Goal: Information Seeking & Learning: Find specific fact

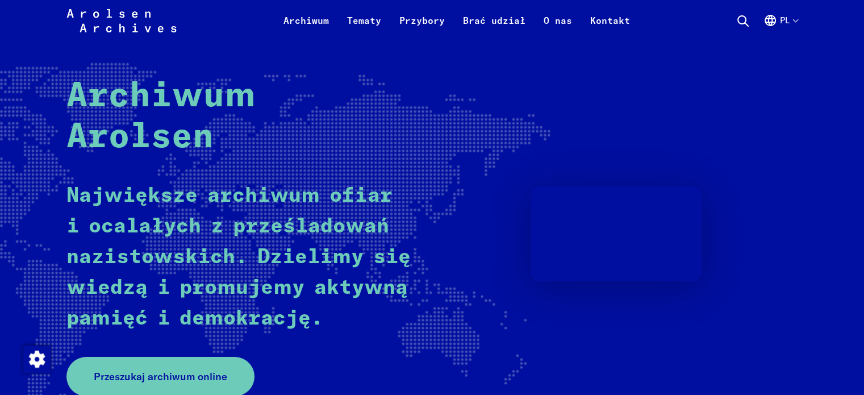
scroll to position [114, 0]
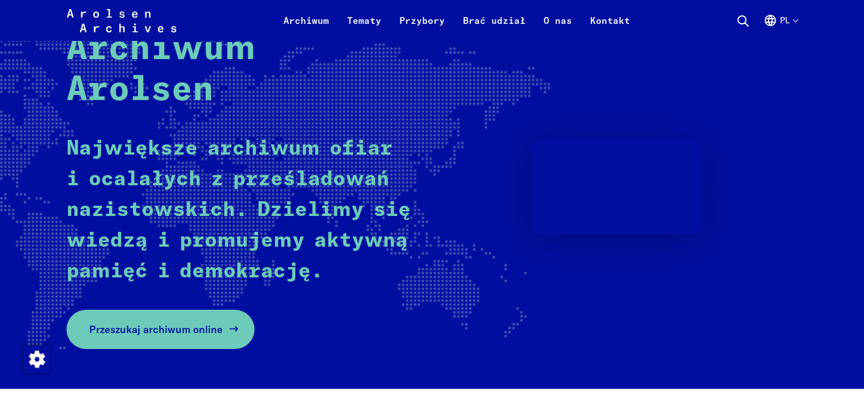
click at [170, 336] on font "Przeszukaj archiwum online" at bounding box center [155, 329] width 133 height 13
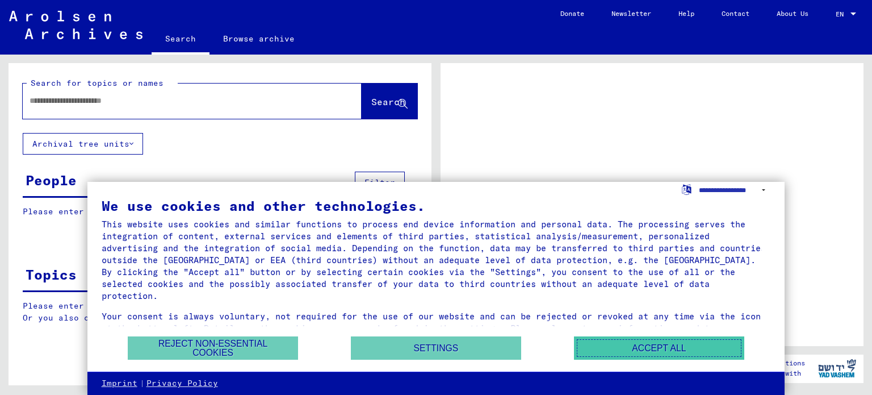
click at [643, 349] on button "Accept all" at bounding box center [659, 347] width 170 height 23
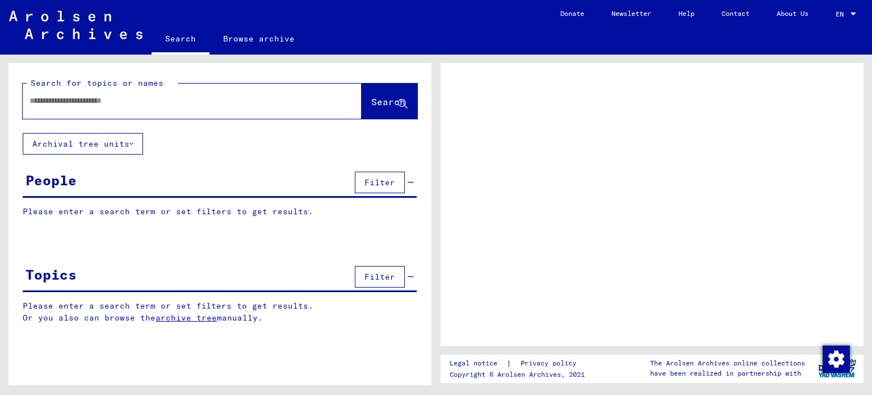
click at [252, 115] on div at bounding box center [192, 100] width 339 height 35
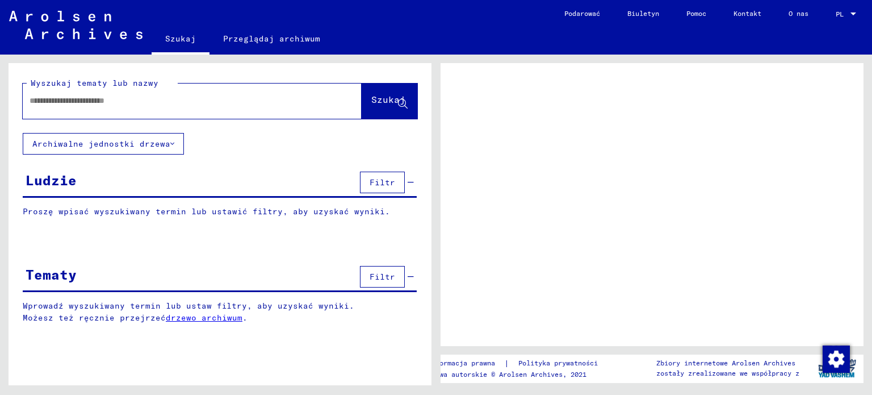
click at [234, 100] on input "text" at bounding box center [182, 101] width 305 height 12
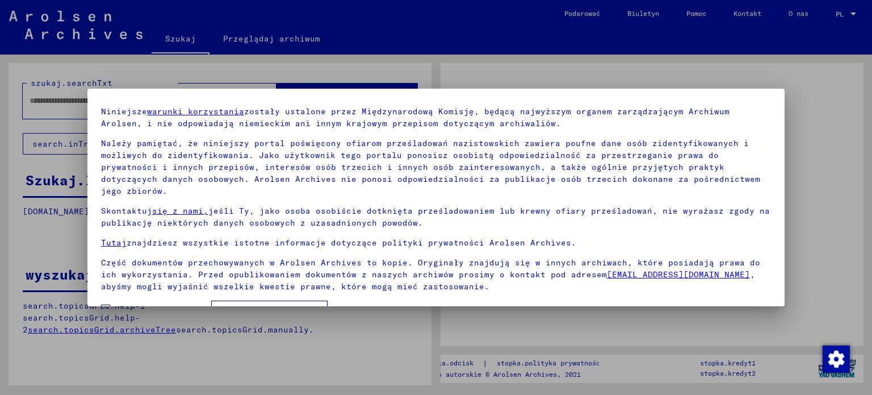
scroll to position [52, 0]
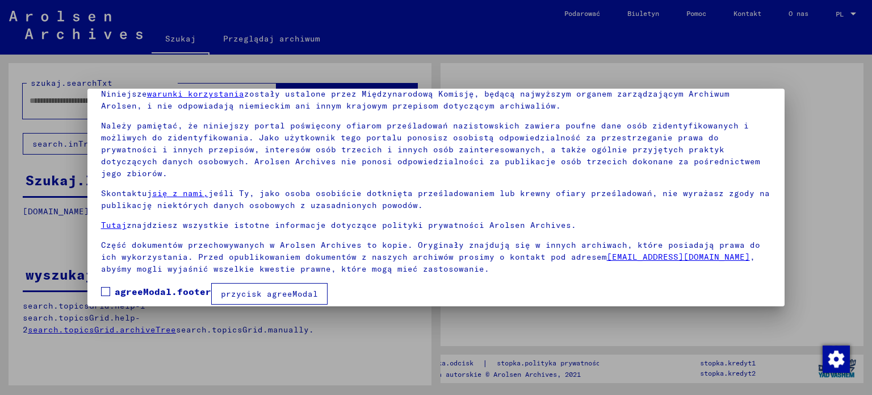
click at [116, 286] on font "agreeModal.footer" at bounding box center [163, 291] width 97 height 11
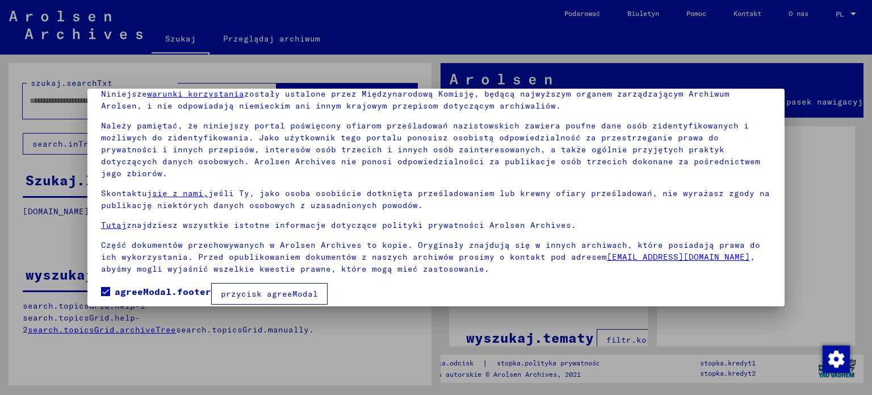
click at [246, 288] on font "przycisk agreeModal" at bounding box center [269, 293] width 97 height 10
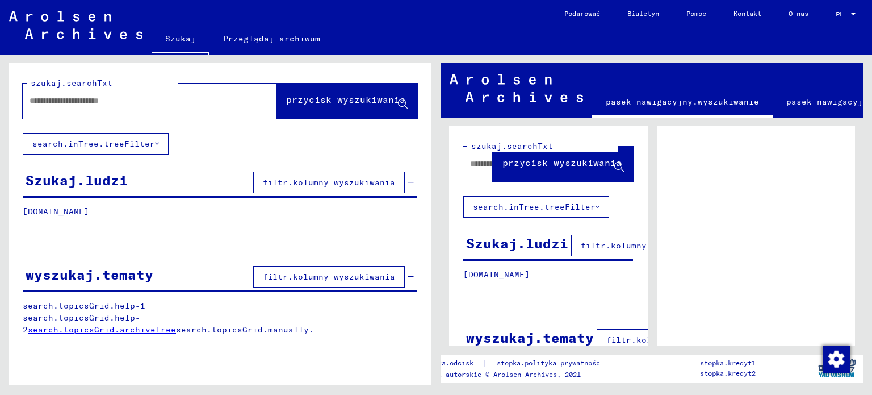
click at [140, 105] on input "text" at bounding box center [140, 101] width 220 height 12
type input "******"
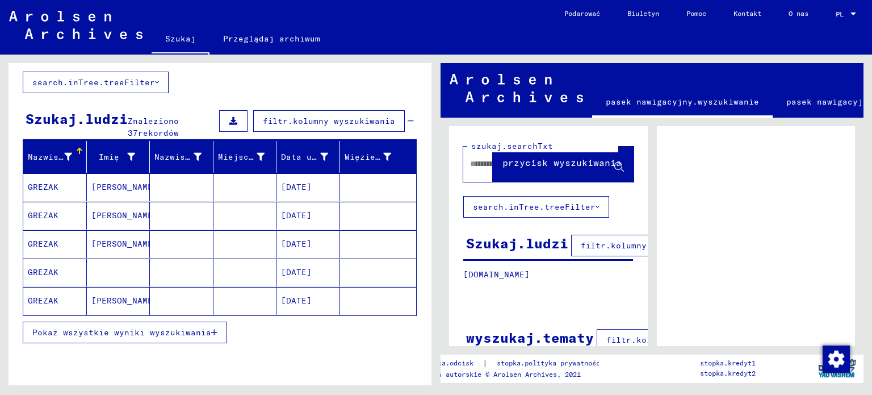
scroll to position [170, 0]
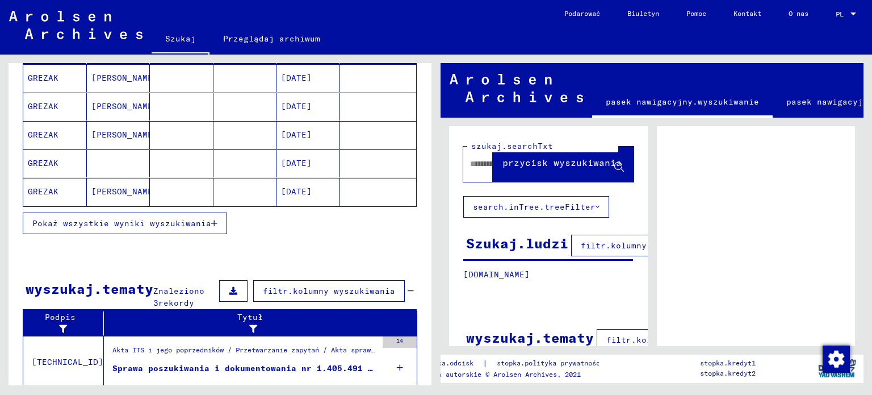
click at [167, 228] on button "Pokaż wszystkie wyniki wyszukiwania" at bounding box center [125, 223] width 204 height 22
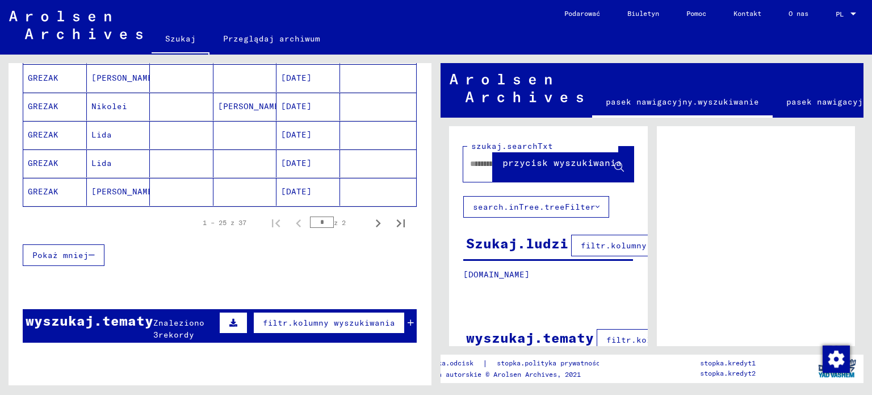
scroll to position [625, 0]
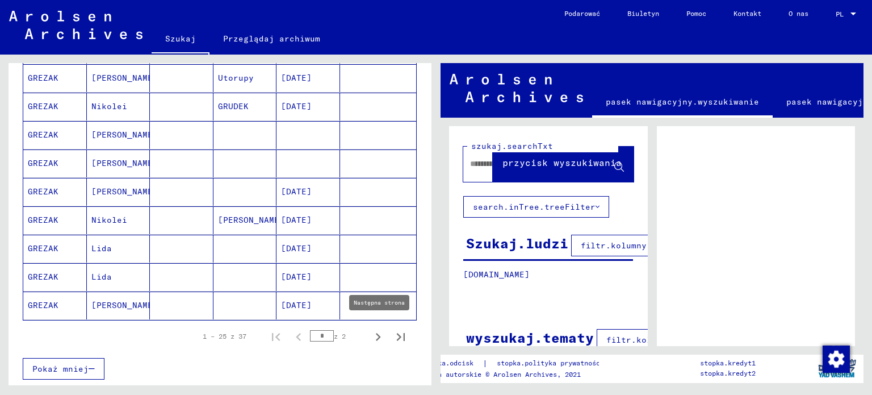
click at [370, 332] on icon "Następna strona" at bounding box center [378, 337] width 16 height 16
type input "*"
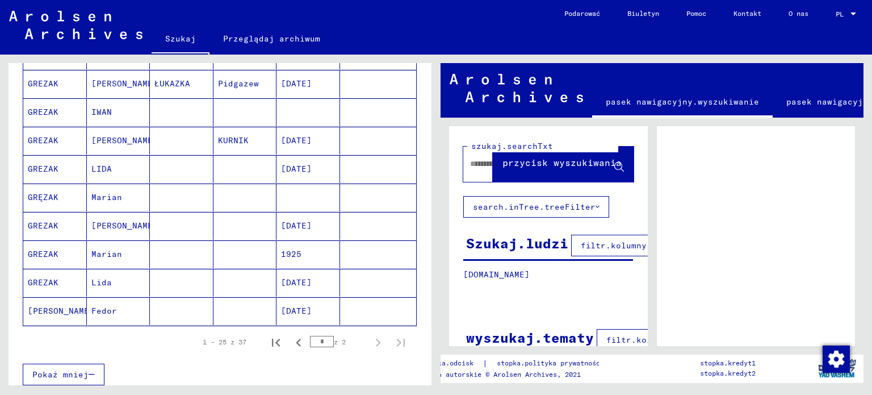
scroll to position [243, 0]
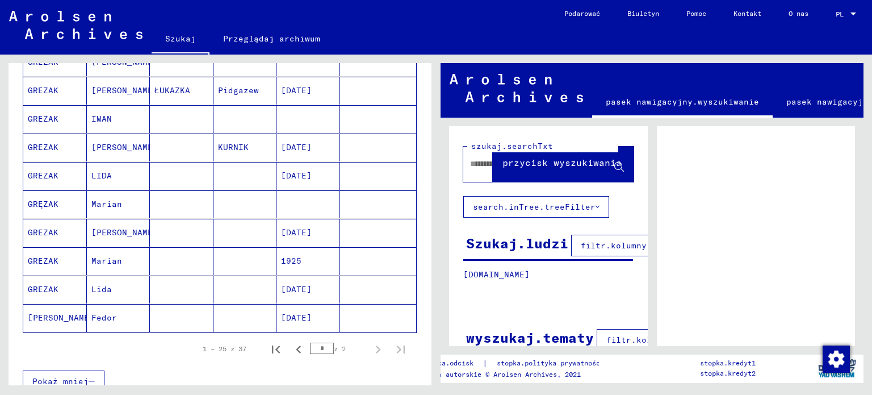
click at [195, 205] on mat-cell at bounding box center [182, 204] width 64 height 28
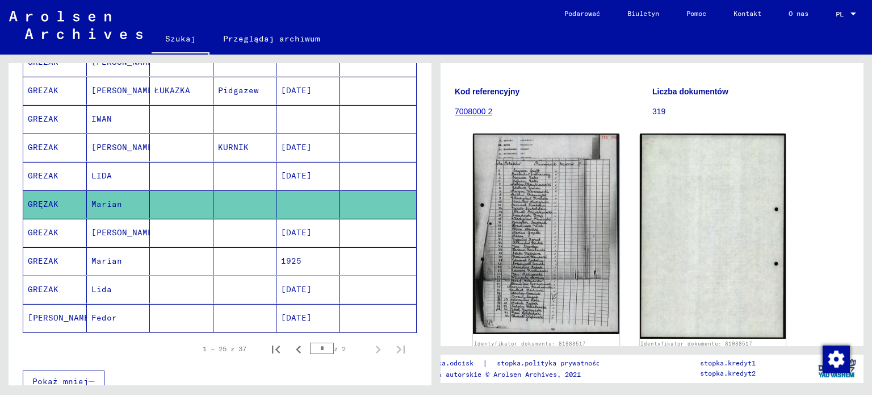
scroll to position [114, 0]
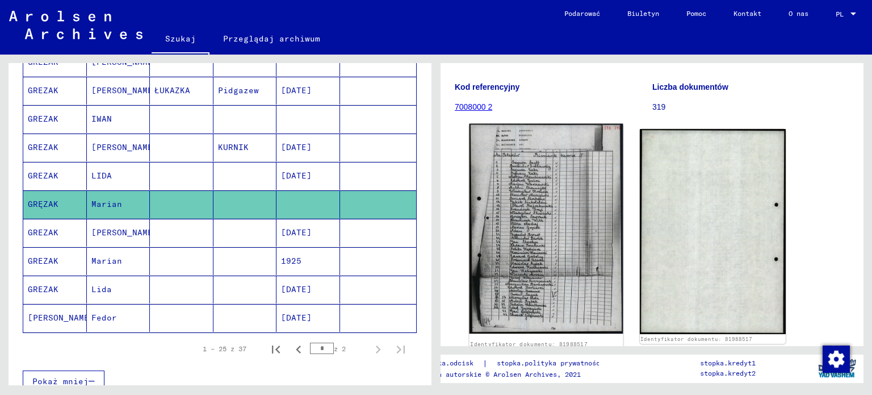
click at [547, 208] on img at bounding box center [546, 229] width 153 height 210
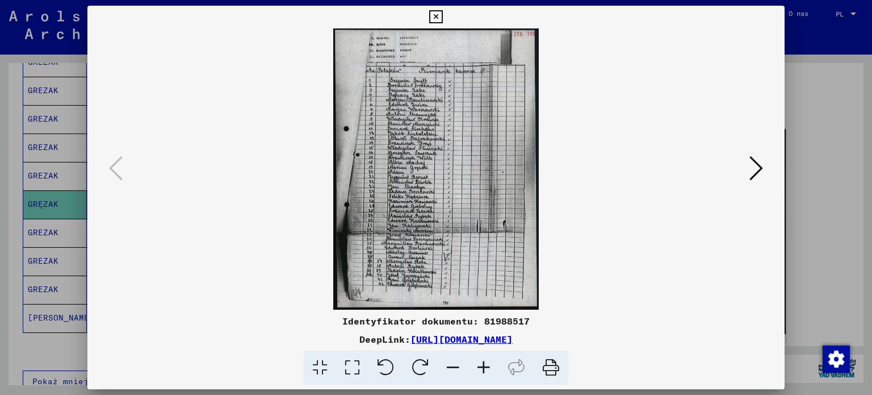
click at [486, 369] on icon at bounding box center [484, 367] width 31 height 35
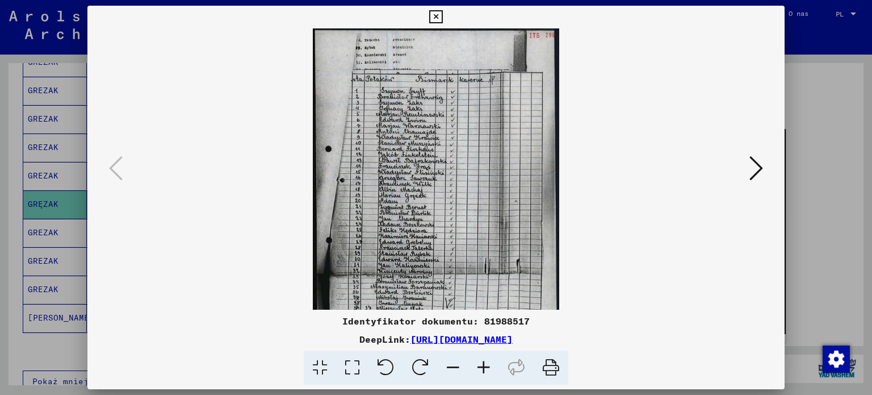
click at [486, 369] on icon at bounding box center [484, 367] width 31 height 35
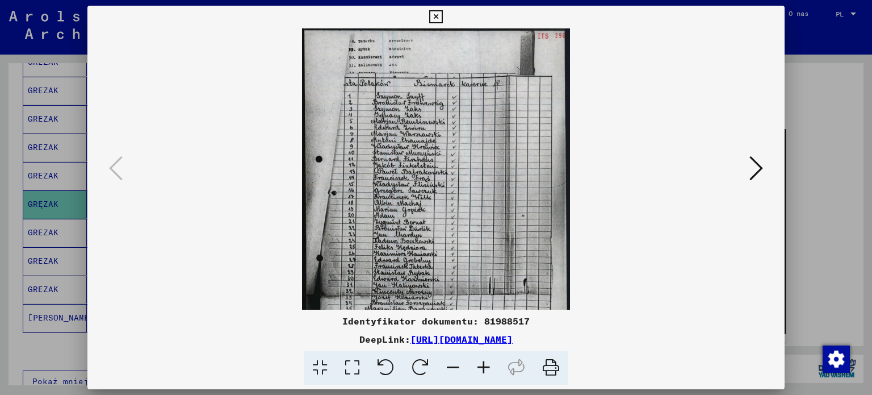
click at [486, 369] on icon at bounding box center [484, 367] width 31 height 35
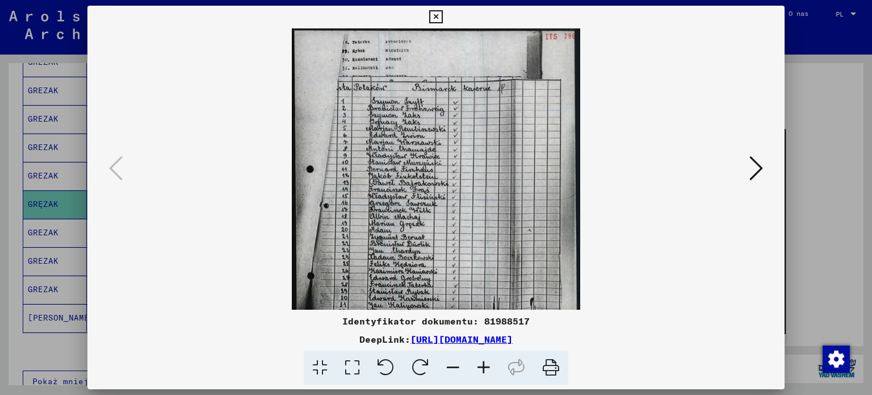
click at [486, 369] on icon at bounding box center [484, 367] width 31 height 35
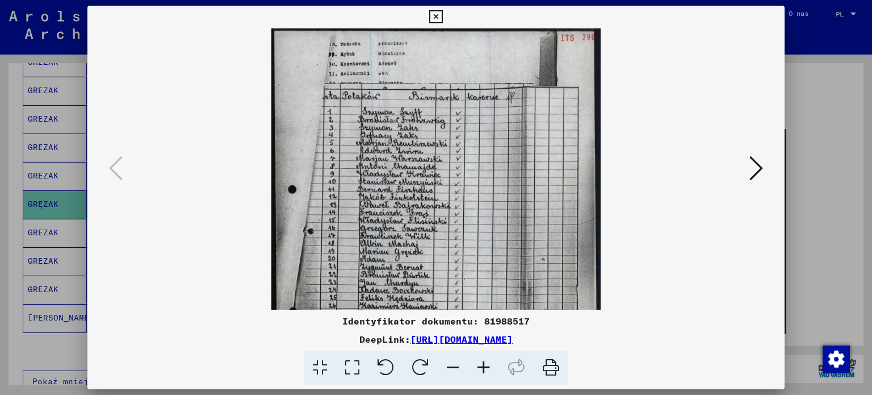
click at [486, 369] on icon at bounding box center [484, 367] width 31 height 35
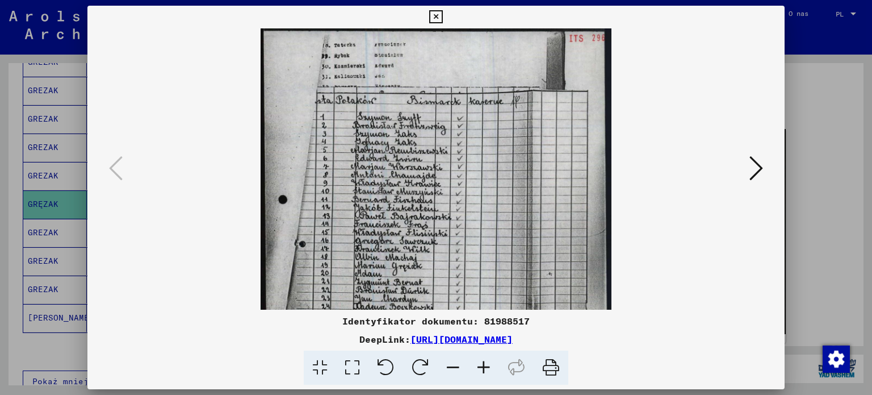
click at [486, 369] on icon at bounding box center [484, 367] width 31 height 35
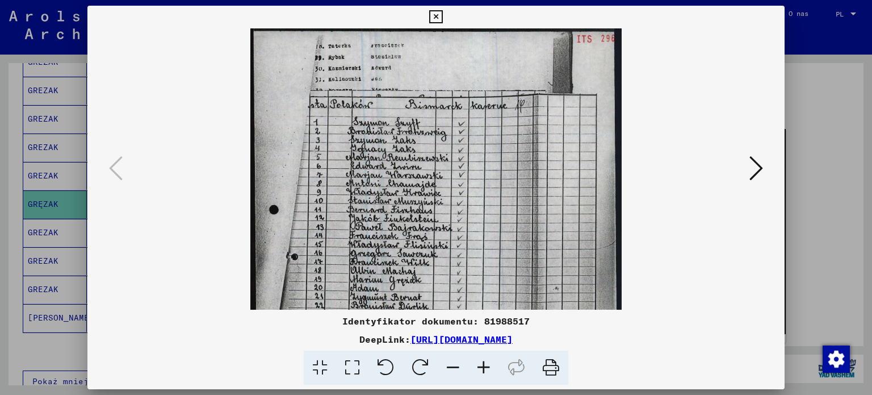
click at [486, 369] on icon at bounding box center [484, 367] width 31 height 35
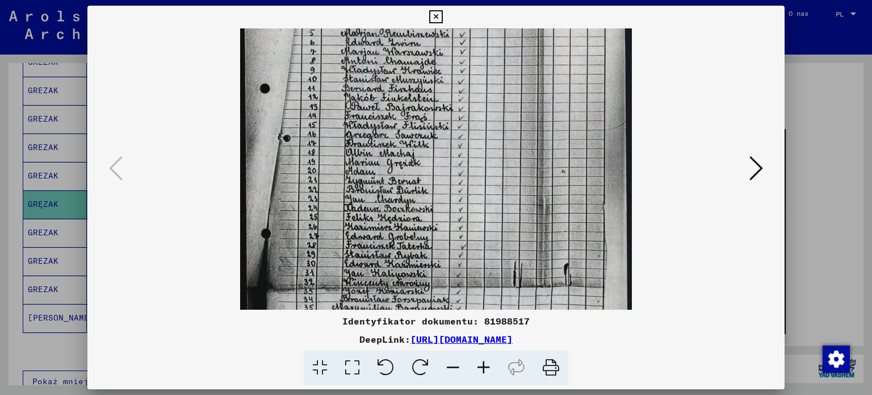
drag, startPoint x: 552, startPoint y: 251, endPoint x: 574, endPoint y: 106, distance: 146.5
click at [574, 107] on img at bounding box center [436, 165] width 392 height 537
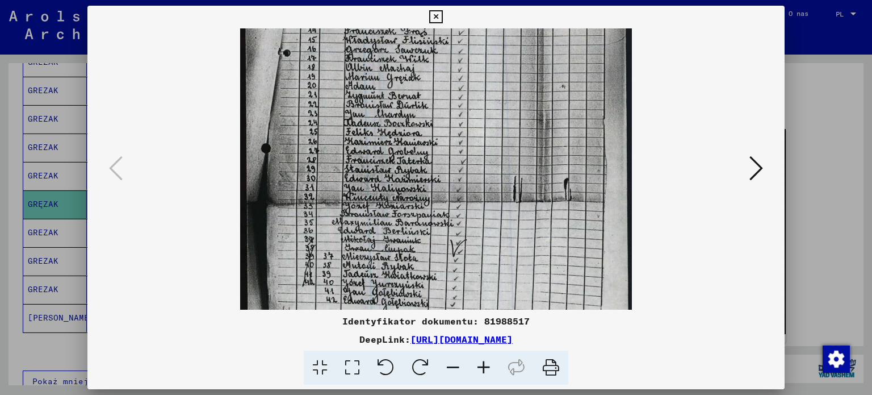
drag, startPoint x: 524, startPoint y: 247, endPoint x: 544, endPoint y: 102, distance: 146.7
click at [543, 103] on img at bounding box center [436, 80] width 392 height 537
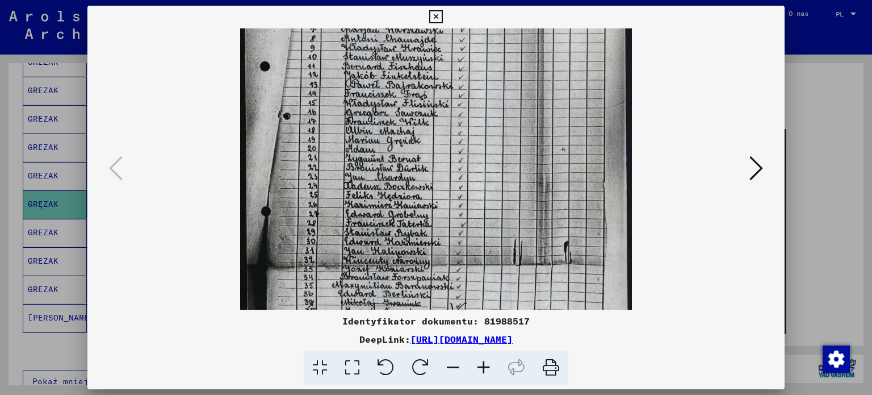
drag, startPoint x: 688, startPoint y: 119, endPoint x: 659, endPoint y: 253, distance: 137.0
click at [660, 260] on div at bounding box center [436, 168] width 621 height 281
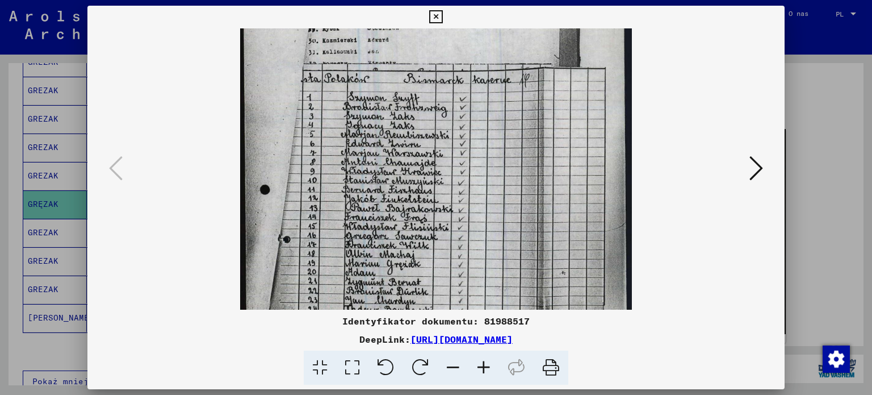
drag, startPoint x: 597, startPoint y: 131, endPoint x: 498, endPoint y: 90, distance: 106.9
click at [570, 197] on img at bounding box center [436, 266] width 392 height 537
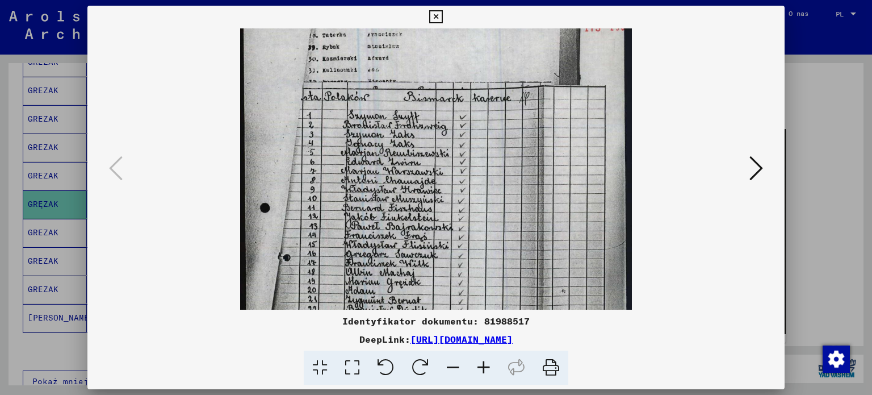
click at [438, 20] on icon at bounding box center [435, 17] width 13 height 14
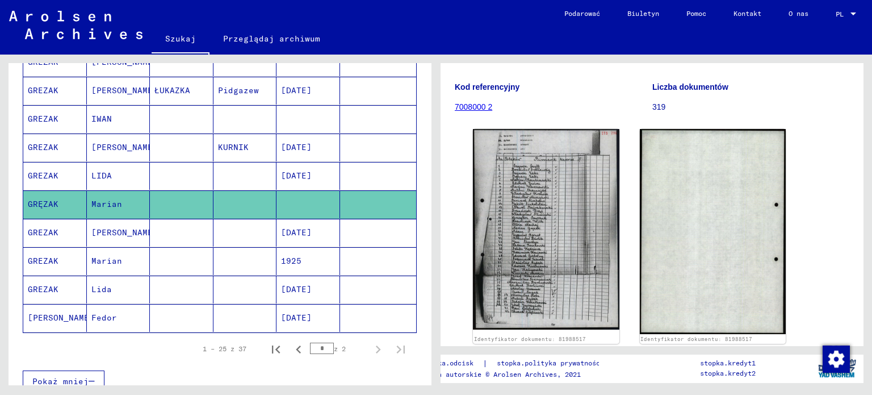
scroll to position [522, 0]
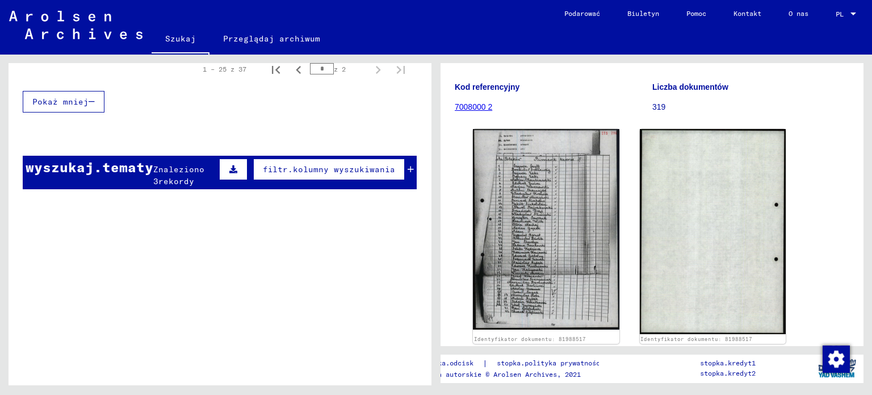
click at [188, 176] on div "Znaleziono 3 rekordy" at bounding box center [184, 176] width 63 height 24
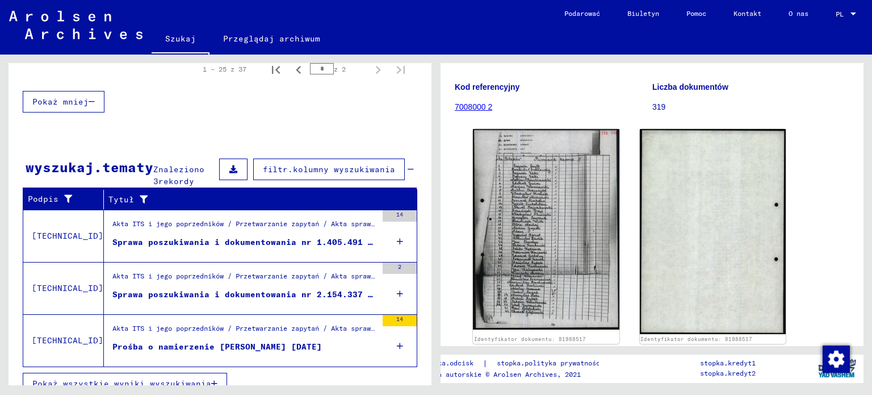
click at [315, 239] on font "Sprawa poszukiwania i dokumentowania nr 1.405.491 dla GREZAKA, MARII ur. 14.08.…" at bounding box center [314, 242] width 404 height 10
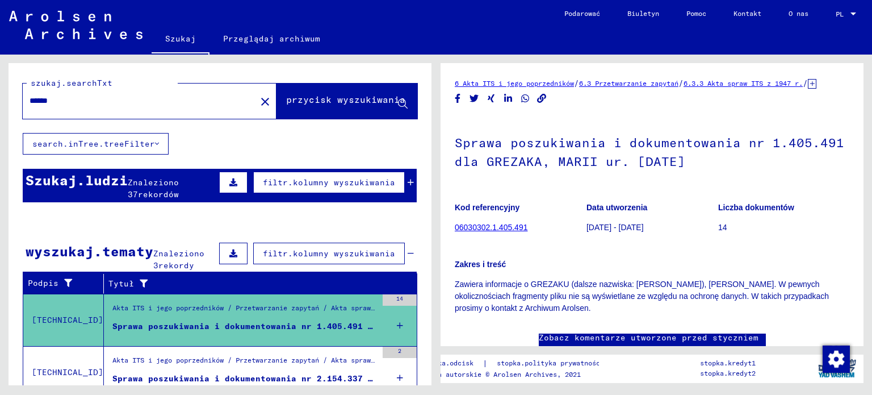
click at [124, 97] on input "******" at bounding box center [140, 101] width 220 height 12
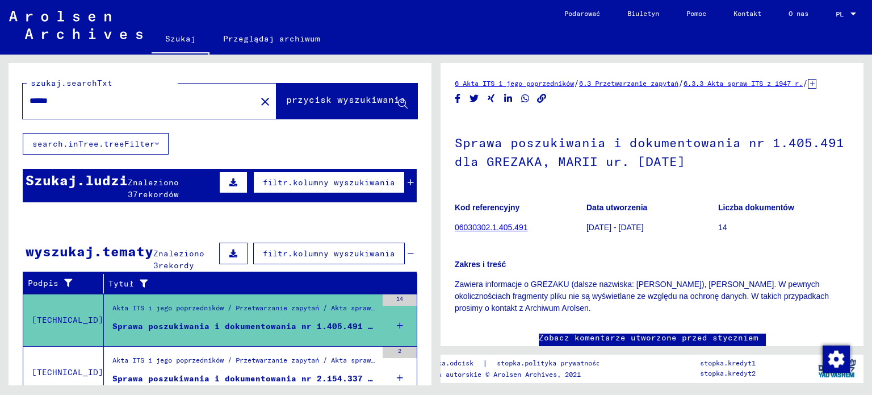
click at [124, 97] on input "******" at bounding box center [140, 101] width 220 height 12
click at [258, 102] on mat-icon "close" at bounding box center [265, 102] width 14 height 14
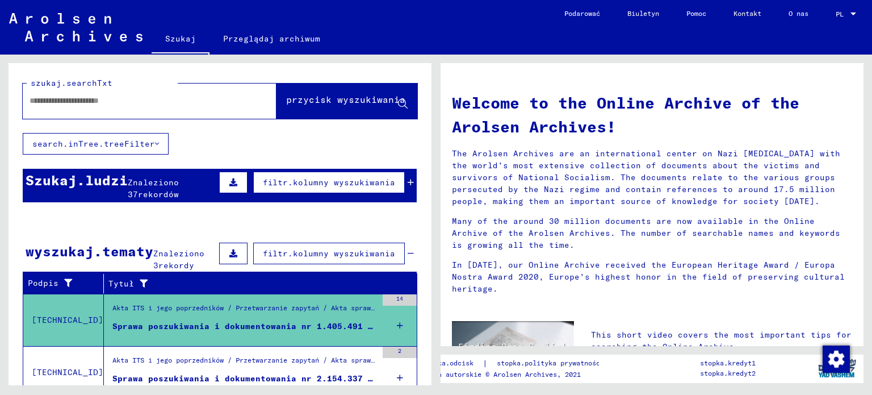
click at [212, 106] on input "text" at bounding box center [136, 101] width 213 height 12
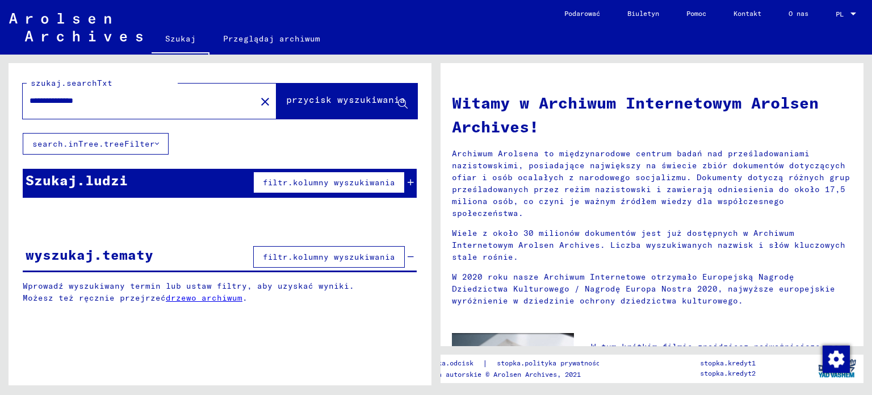
type input "**********"
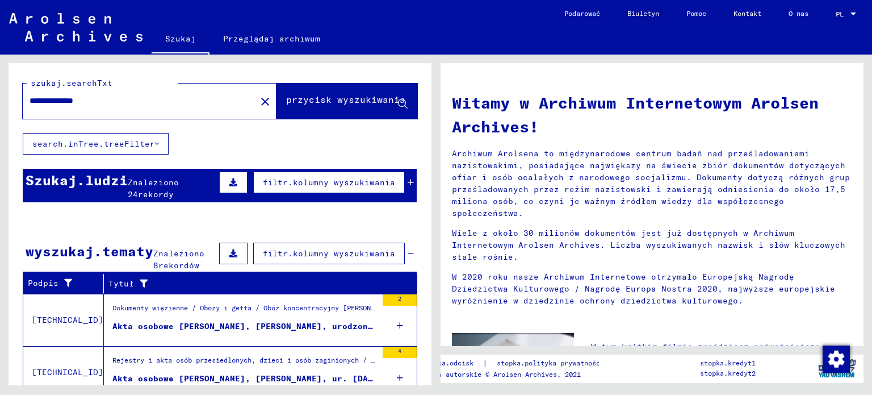
click at [279, 332] on figure "Akta osobowe ADAMCZYKA, FELIKSA, urodzonego 25 września 1893 r" at bounding box center [244, 328] width 265 height 17
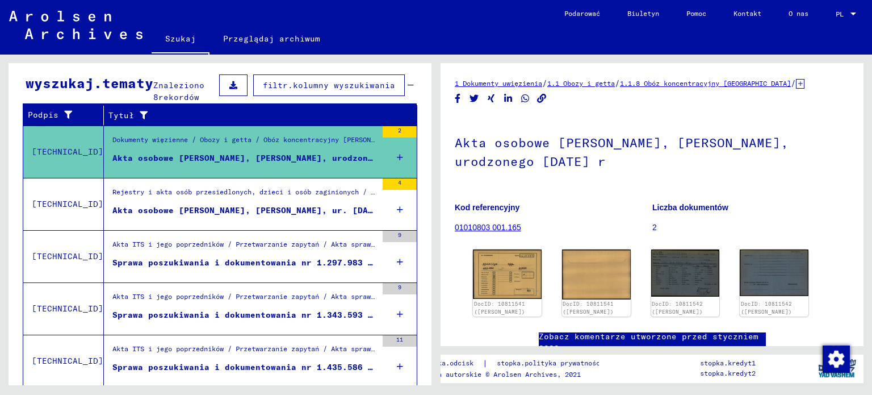
scroll to position [170, 0]
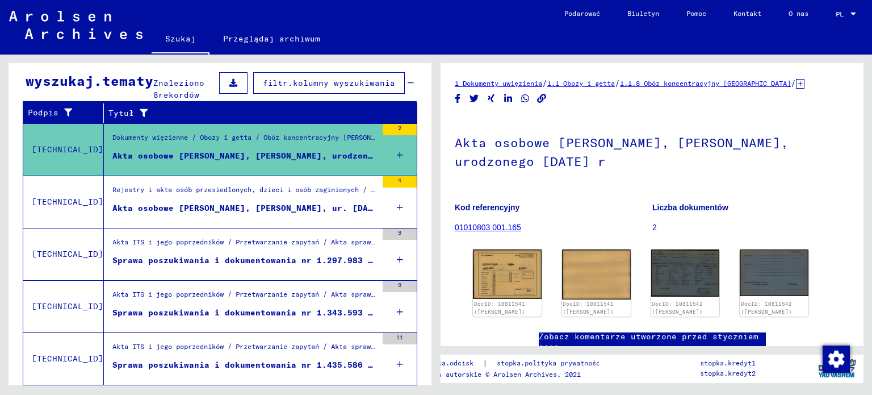
click at [275, 270] on div "Akta ITS i jego poprzedników / Przetwarzanie zapytań / Akta spraw ITS od 1947 r…" at bounding box center [240, 254] width 273 height 52
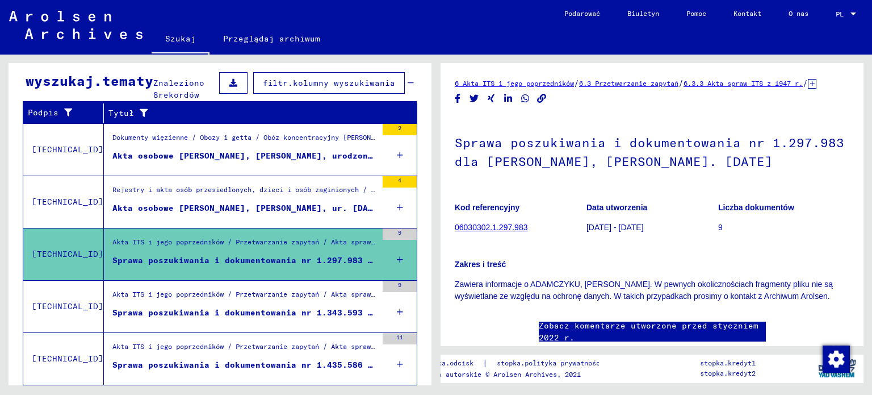
click at [271, 323] on div "Akta ITS i jego poprzedników / Przetwarzanie zapytań / Akta spraw ITS od 1947 r…" at bounding box center [240, 307] width 273 height 52
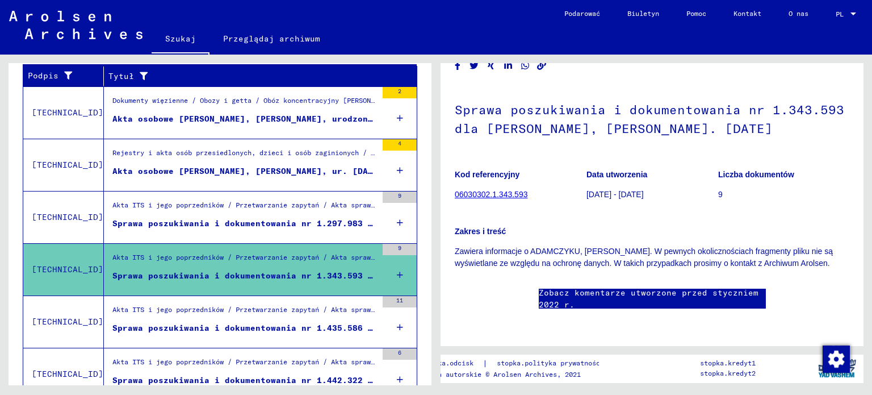
scroll to position [227, 0]
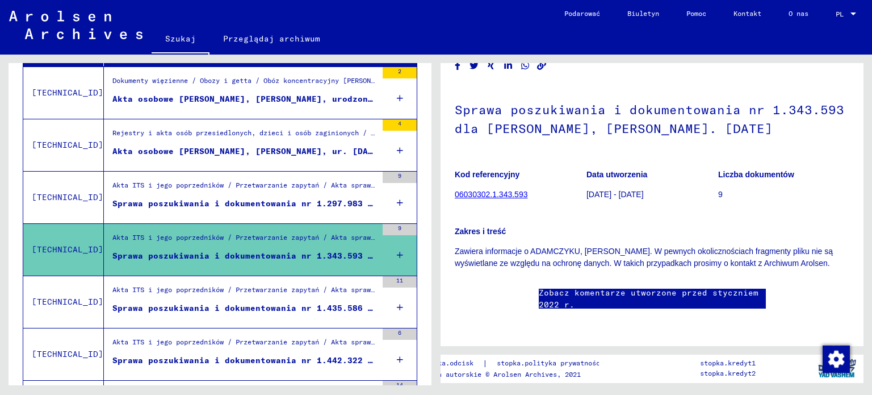
click at [276, 322] on div "Akta ITS i jego poprzedników / Przetwarzanie zapytań / Akta spraw ITS od 1947 r…" at bounding box center [240, 302] width 273 height 52
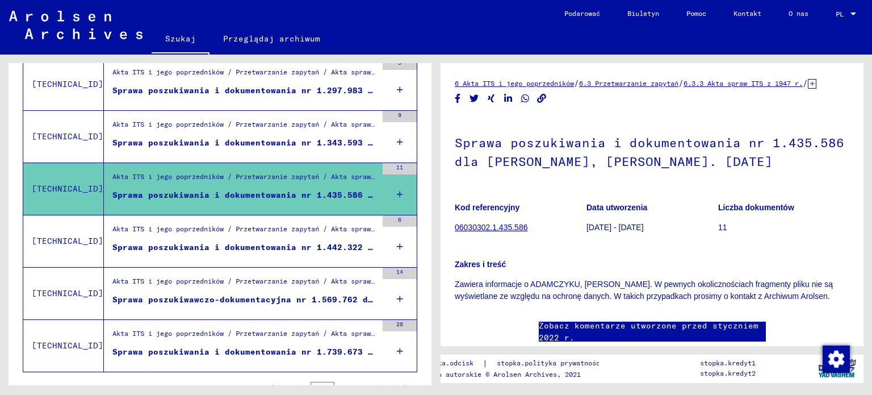
scroll to position [341, 0]
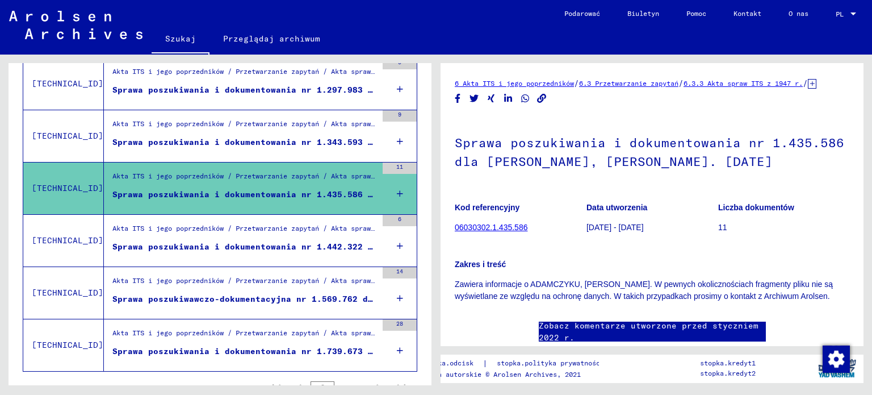
click at [282, 261] on div "Akta ITS i jego poprzedników / Przetwarzanie zapytań / Akta spraw ITS od 1947 r…" at bounding box center [240, 241] width 273 height 52
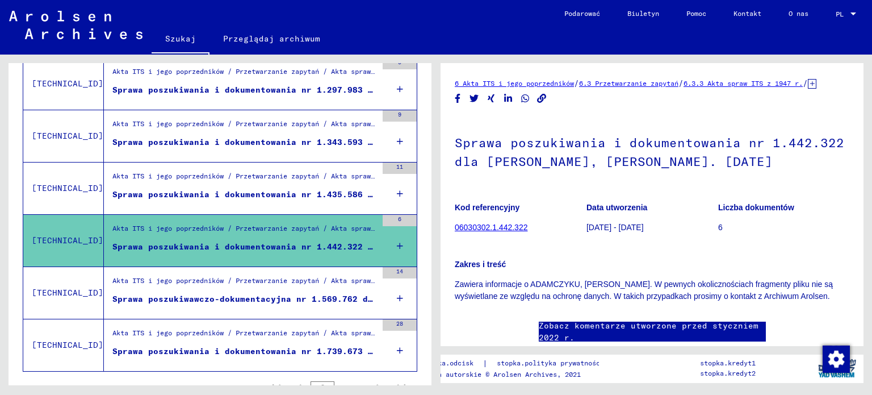
click at [299, 300] on font "Sprawa poszukiwawczo-dokumentacyjna nr 1.569.762 dla ADAMCZYKA, FELIKS ur. 19.0…" at bounding box center [347, 299] width 470 height 10
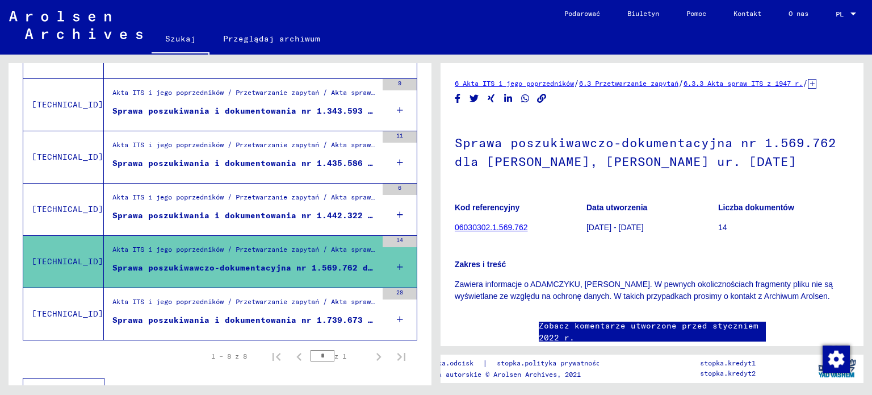
scroll to position [389, 0]
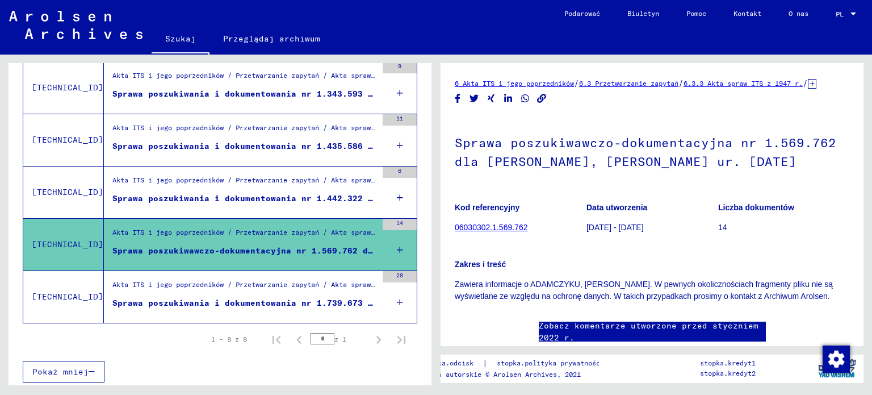
click at [285, 306] on div "Sprawa poszukiwania i dokumentowania nr 1.739.673 dla ADAMCZYKA, FELIKS ur. 23.…" at bounding box center [244, 303] width 265 height 12
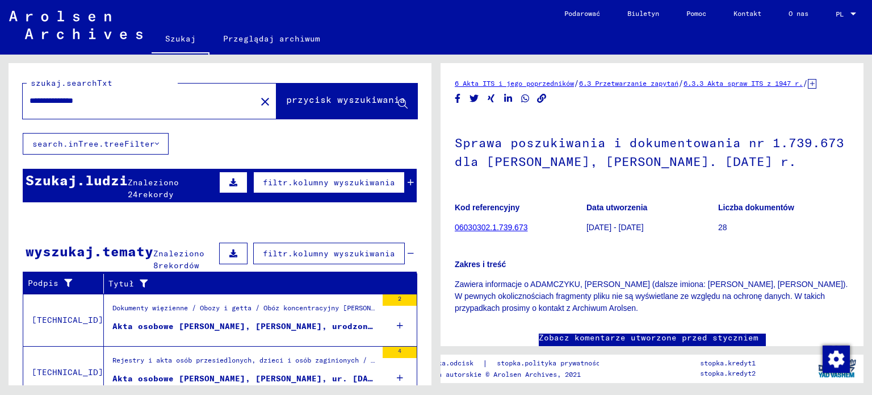
click at [211, 193] on div "Znaleziono 24 rekordy" at bounding box center [172, 189] width 89 height 24
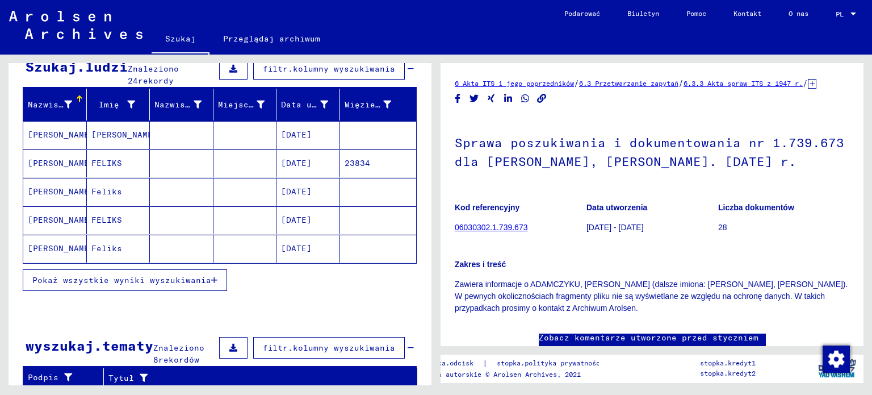
click at [170, 281] on font "Pokaż wszystkie wyniki wyszukiwania" at bounding box center [121, 280] width 179 height 10
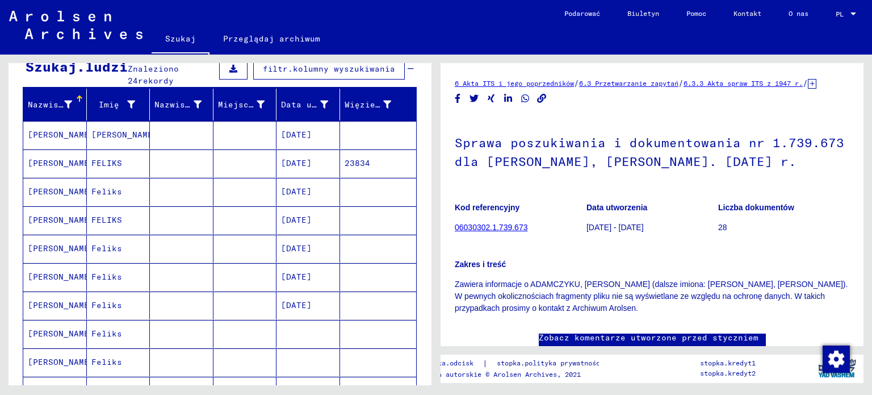
click at [191, 239] on mat-cell at bounding box center [182, 249] width 64 height 28
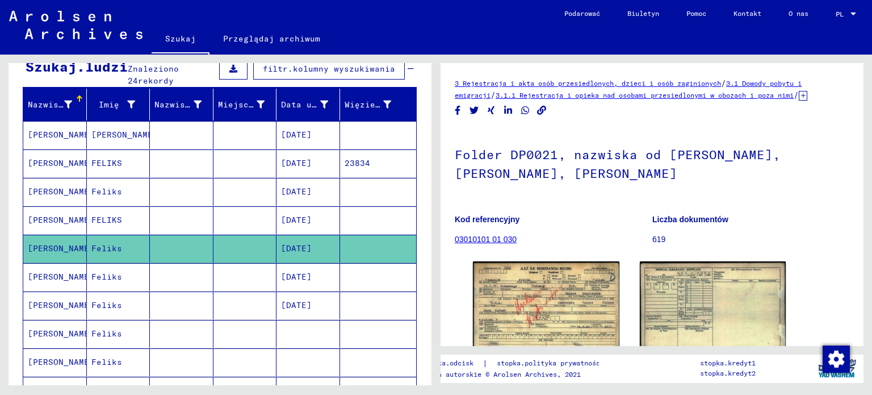
click at [186, 278] on mat-cell at bounding box center [182, 277] width 64 height 28
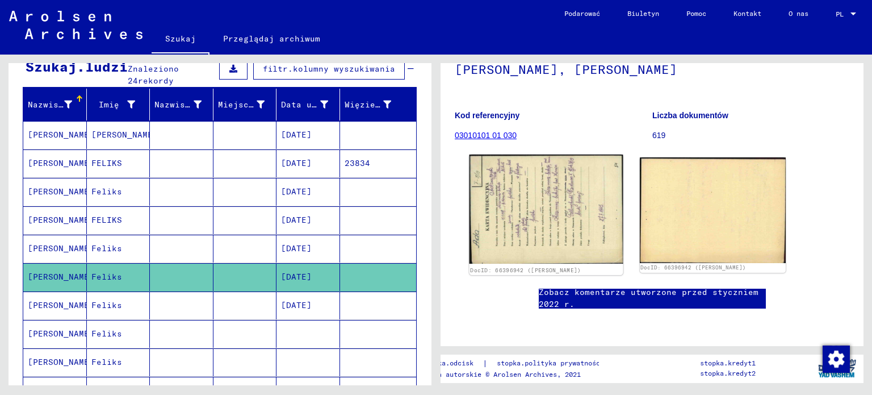
click at [500, 215] on img at bounding box center [546, 208] width 153 height 109
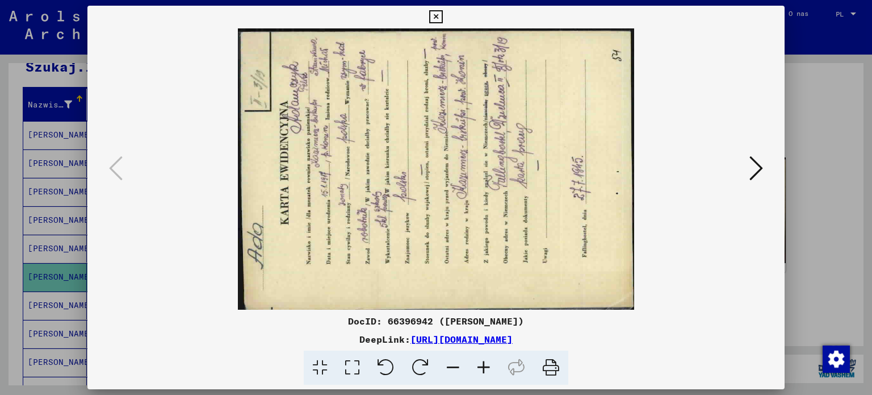
click at [421, 359] on icon at bounding box center [420, 367] width 35 height 35
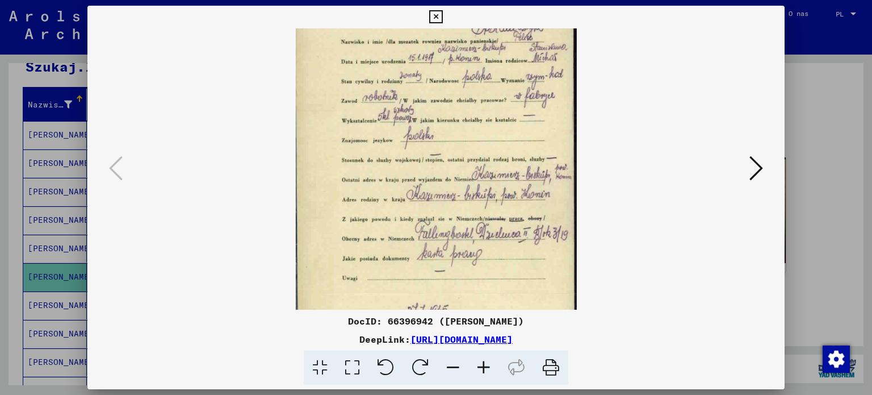
drag, startPoint x: 457, startPoint y: 185, endPoint x: 449, endPoint y: 213, distance: 28.8
click at [449, 213] on img at bounding box center [435, 169] width 281 height 621
click at [803, 214] on div at bounding box center [436, 197] width 872 height 395
